Goal: Information Seeking & Learning: Learn about a topic

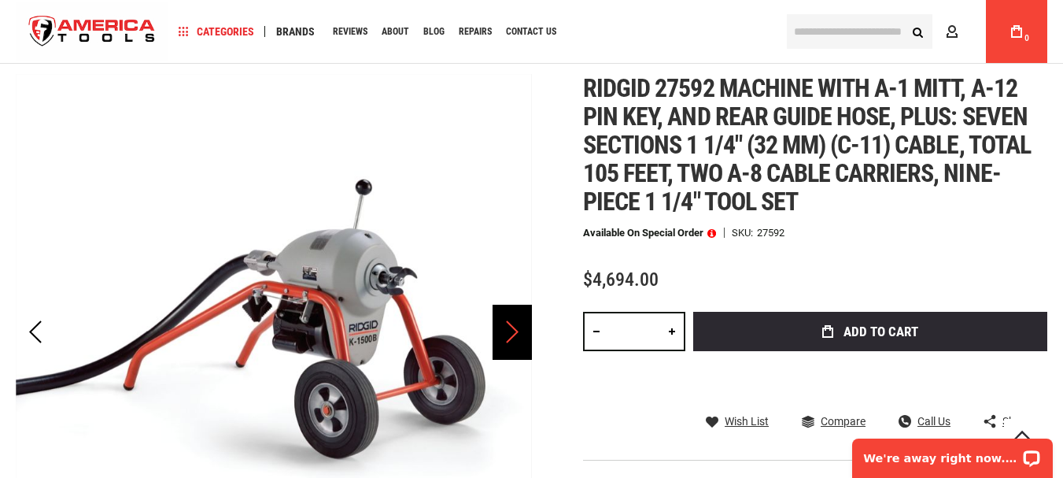
click at [515, 323] on div "Next" at bounding box center [511, 331] width 39 height 55
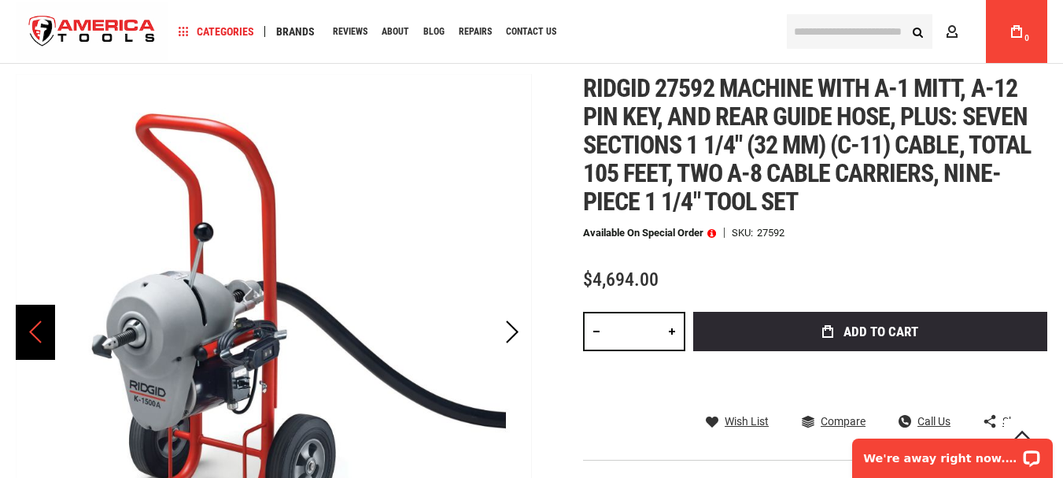
click at [32, 337] on div "Previous" at bounding box center [35, 331] width 39 height 55
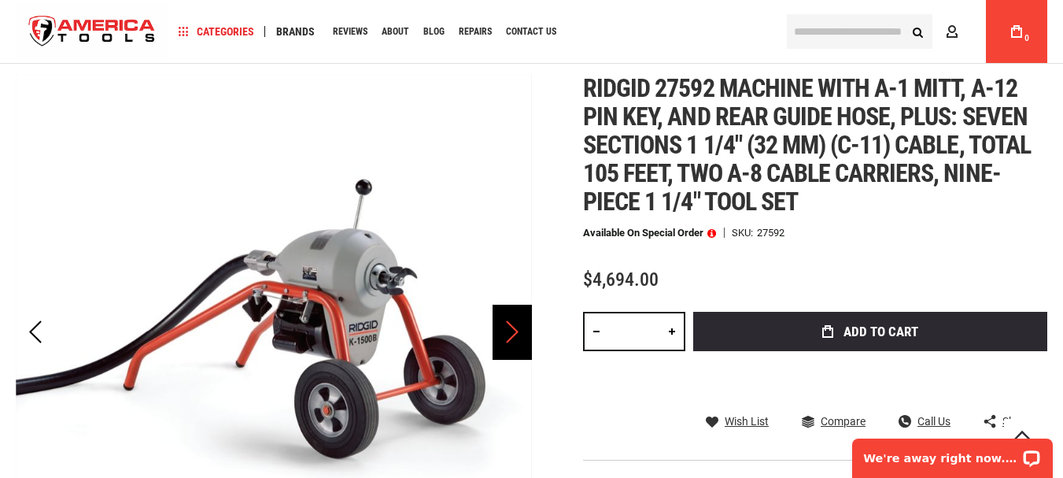
click at [507, 327] on div "Next" at bounding box center [511, 331] width 39 height 55
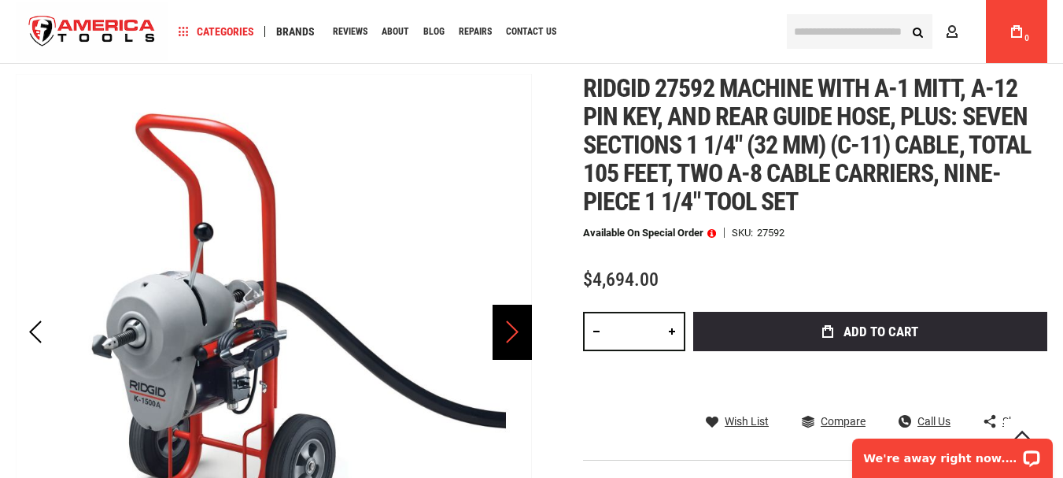
click at [516, 336] on div "Next" at bounding box center [511, 331] width 39 height 55
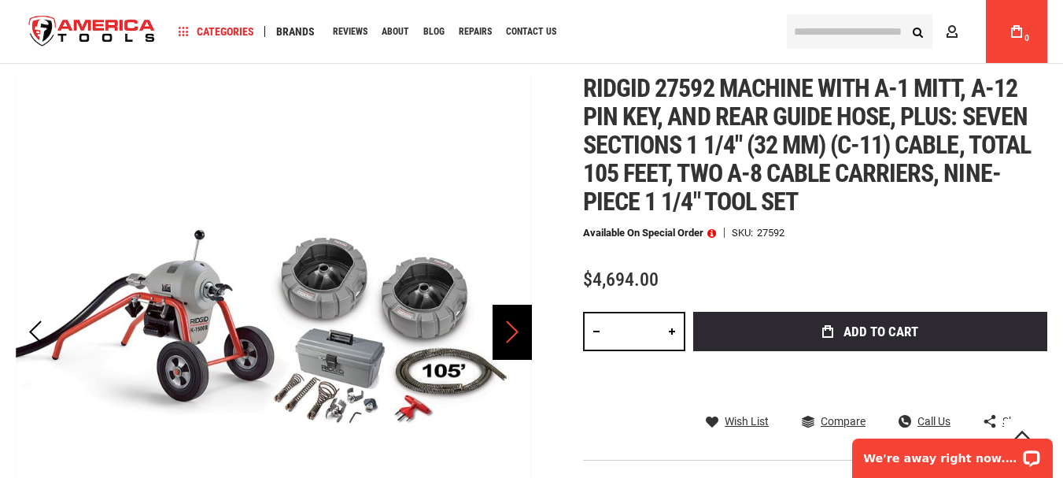
click at [507, 342] on div "Next" at bounding box center [511, 331] width 39 height 55
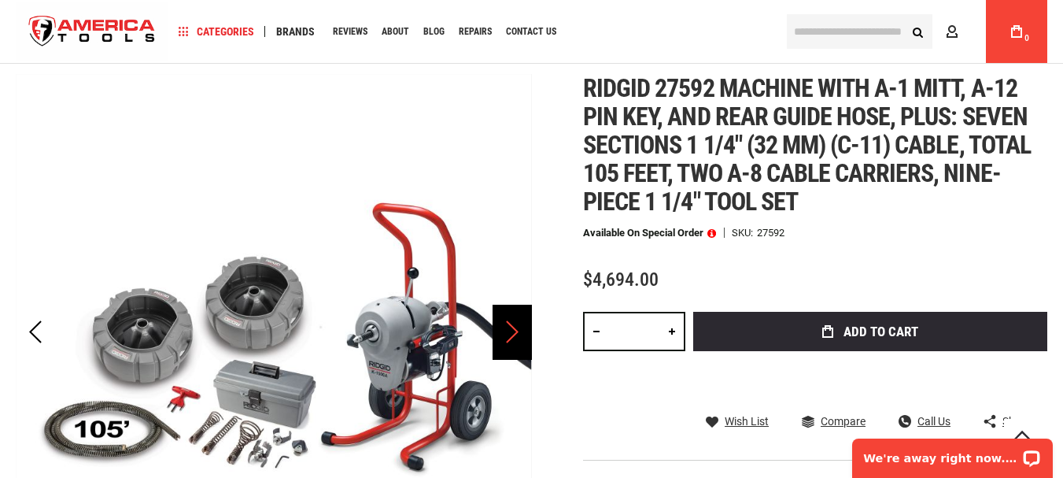
click at [507, 342] on div "Next" at bounding box center [511, 331] width 39 height 55
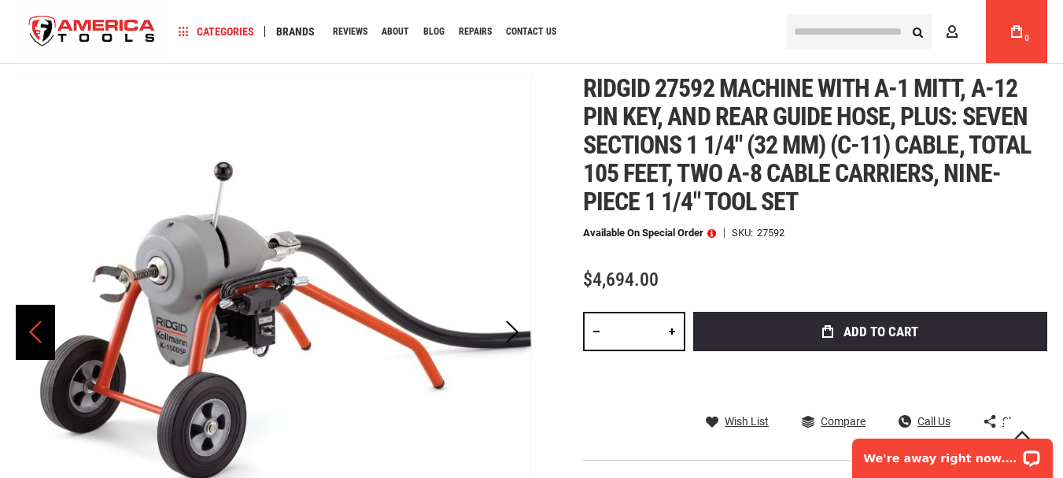
click at [44, 334] on div "Previous" at bounding box center [35, 331] width 39 height 55
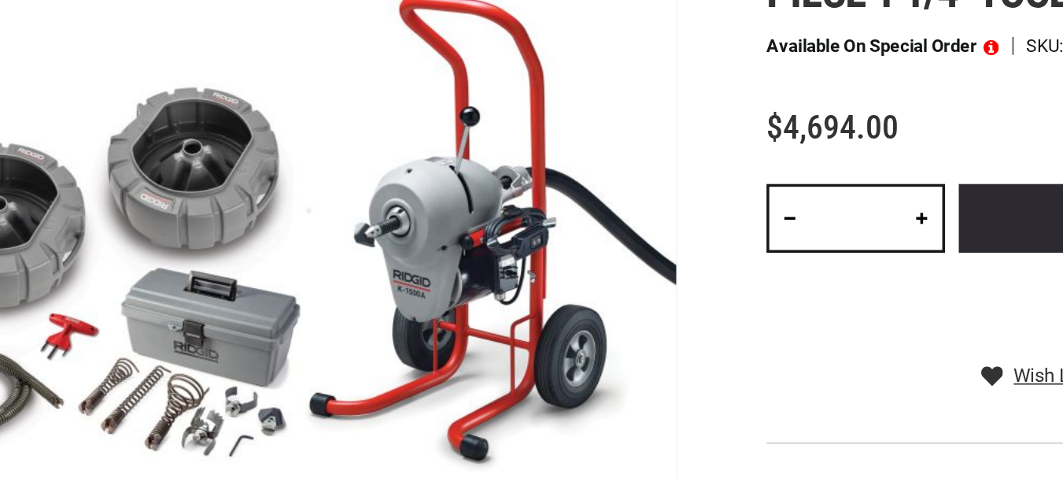
scroll to position [217, 0]
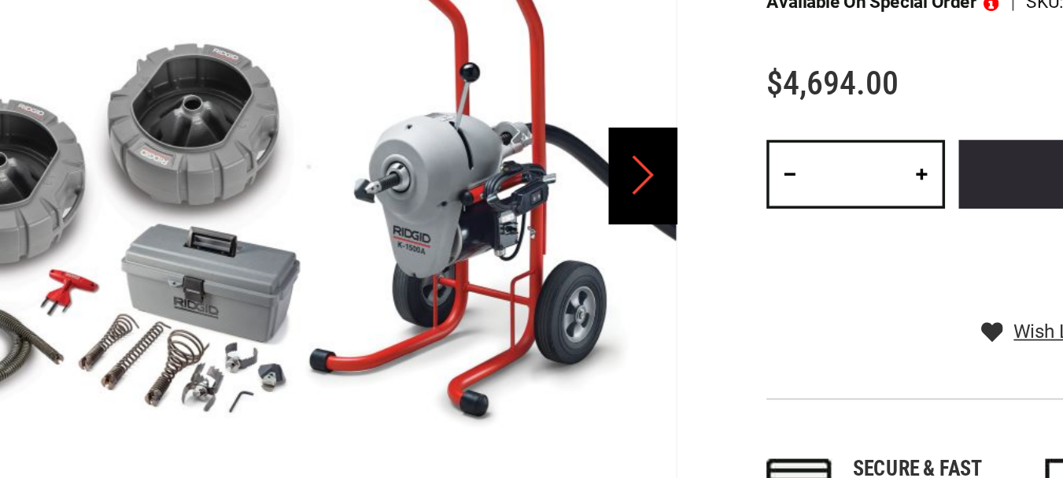
click at [509, 312] on div "Next" at bounding box center [511, 304] width 39 height 55
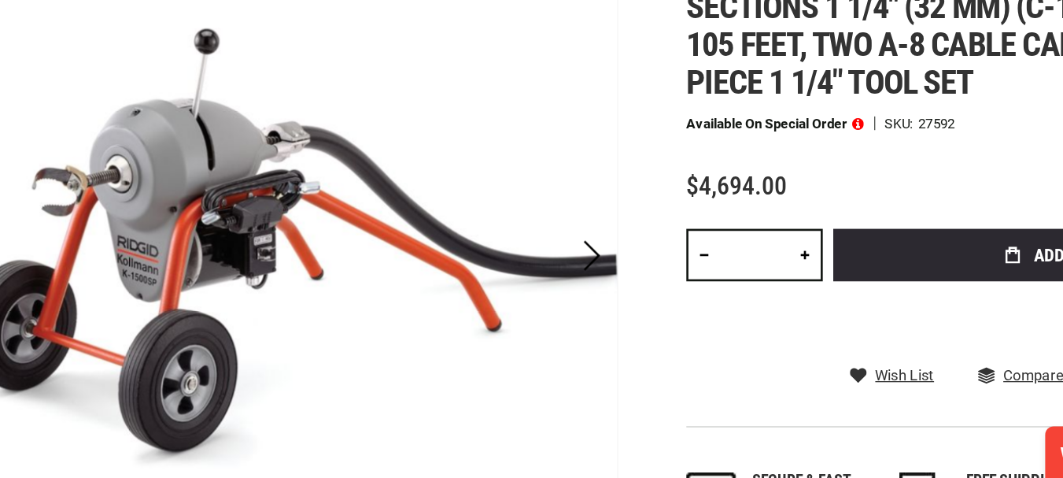
scroll to position [211, 0]
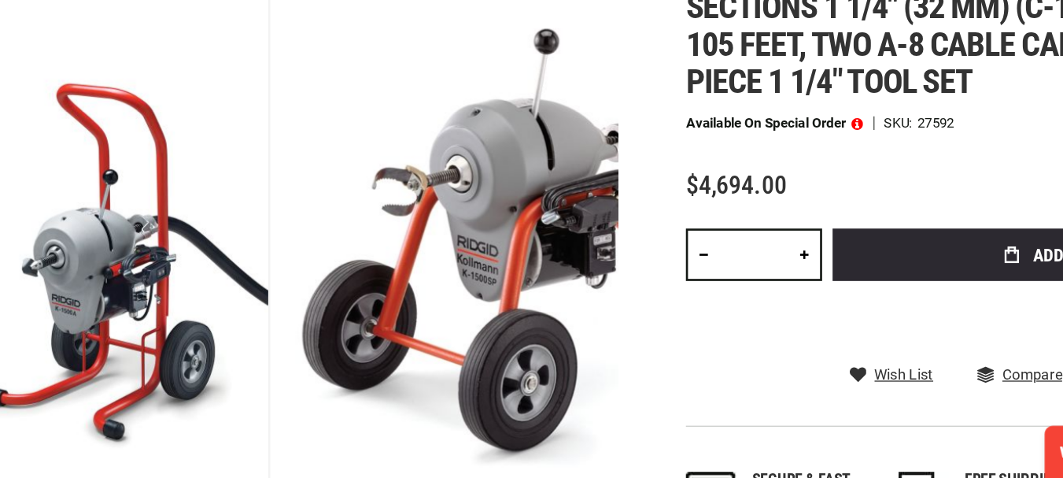
drag, startPoint x: 290, startPoint y: 384, endPoint x: 544, endPoint y: 349, distance: 257.3
click at [544, 349] on div "Skip to the end of the images gallery Skip to the beginning of the images galle…" at bounding box center [531, 342] width 1031 height 579
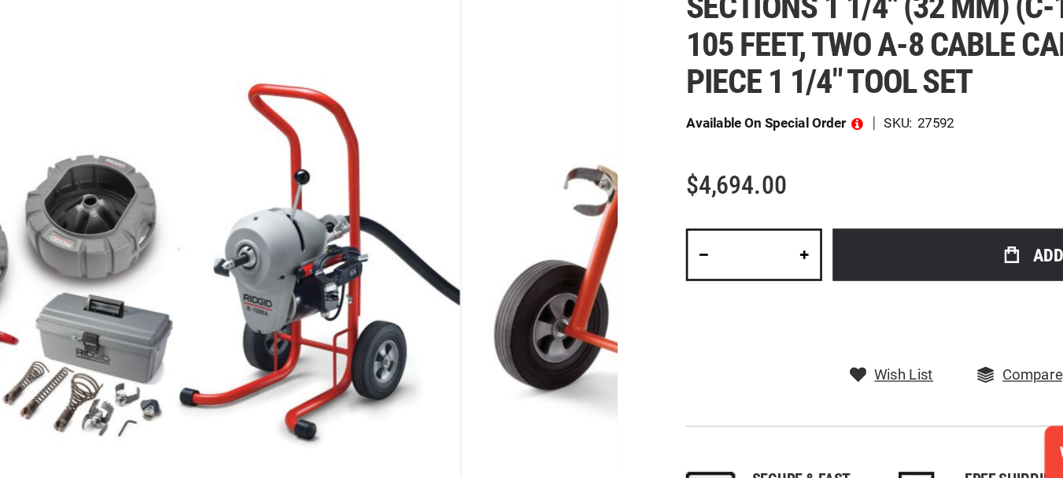
drag, startPoint x: 271, startPoint y: 364, endPoint x: 669, endPoint y: 308, distance: 402.9
click at [669, 308] on div "Skip to the end of the images gallery Skip to the beginning of the images galle…" at bounding box center [531, 342] width 1031 height 579
